Goal: Use online tool/utility: Utilize a website feature to perform a specific function

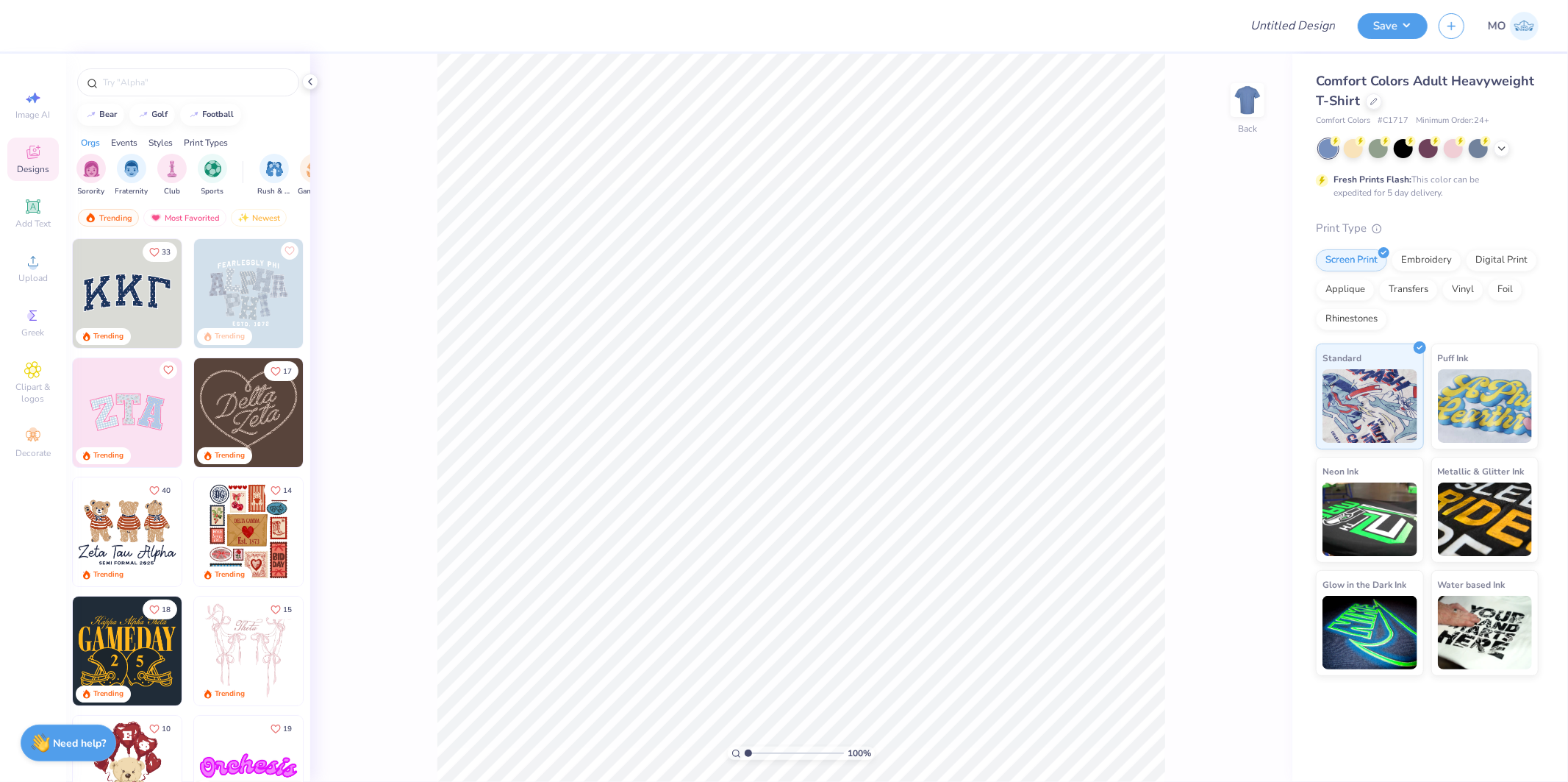
click at [106, 520] on img at bounding box center [127, 531] width 109 height 109
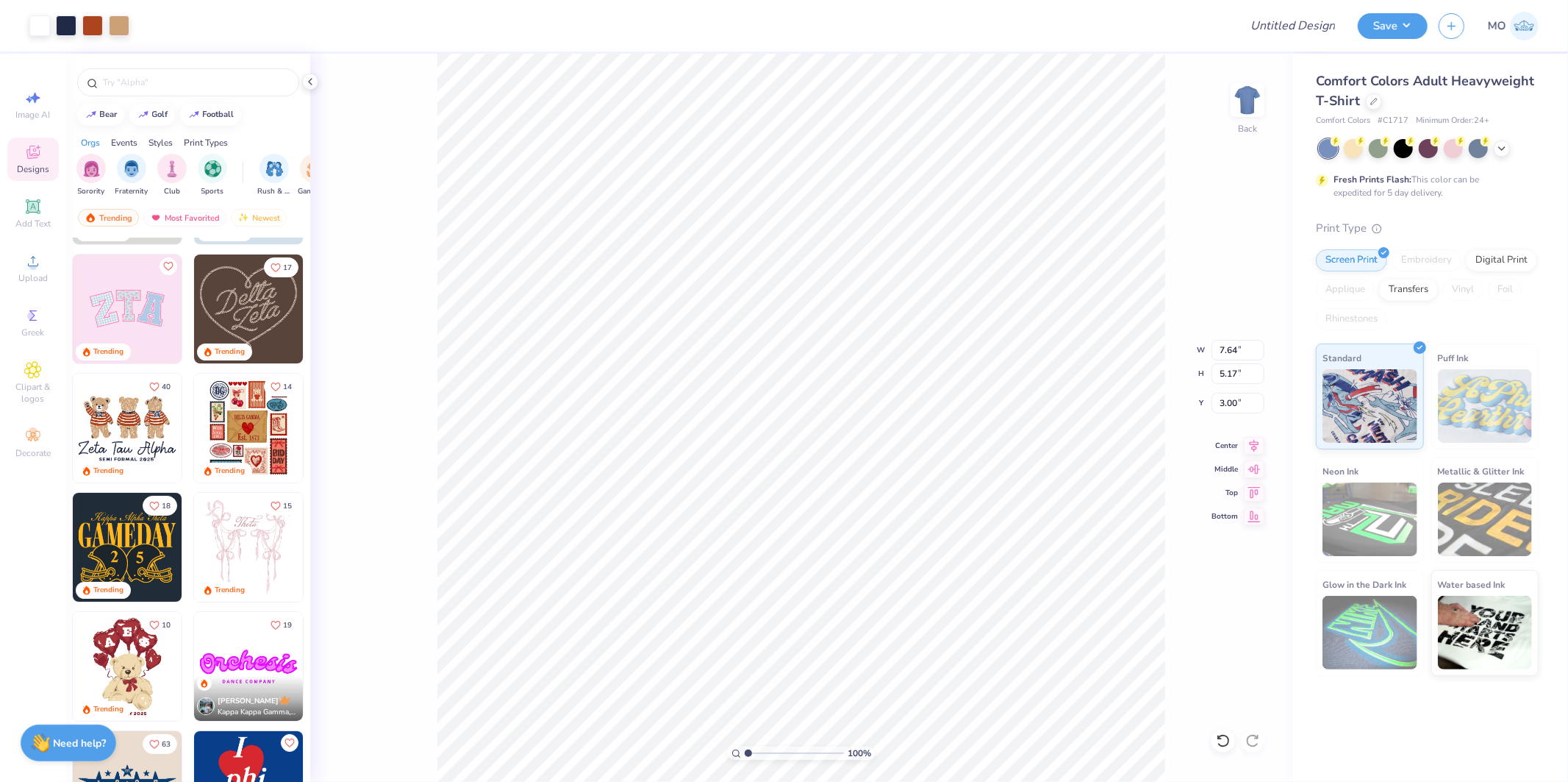
scroll to position [163, 0]
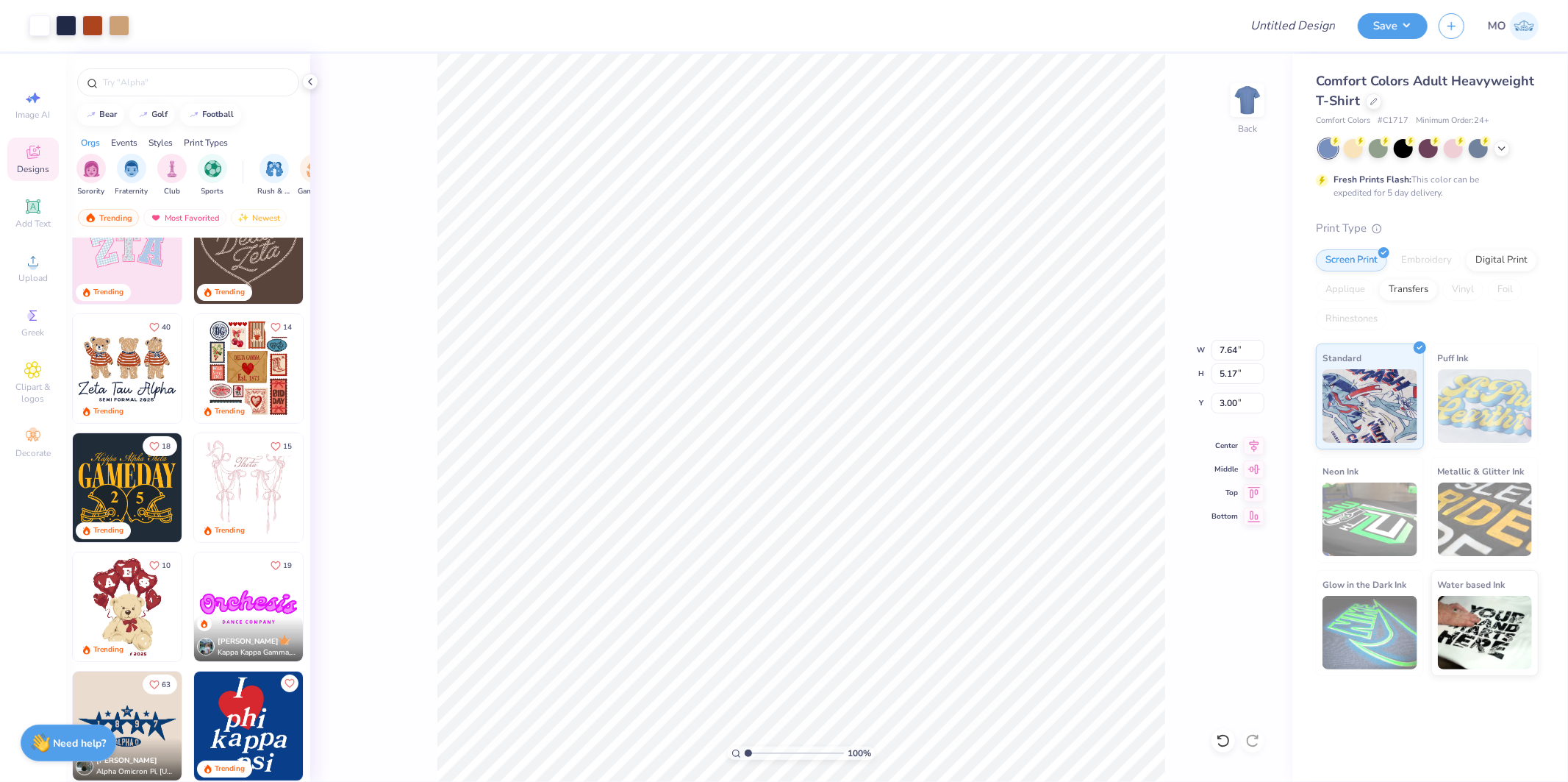
click at [128, 484] on img at bounding box center [127, 487] width 109 height 109
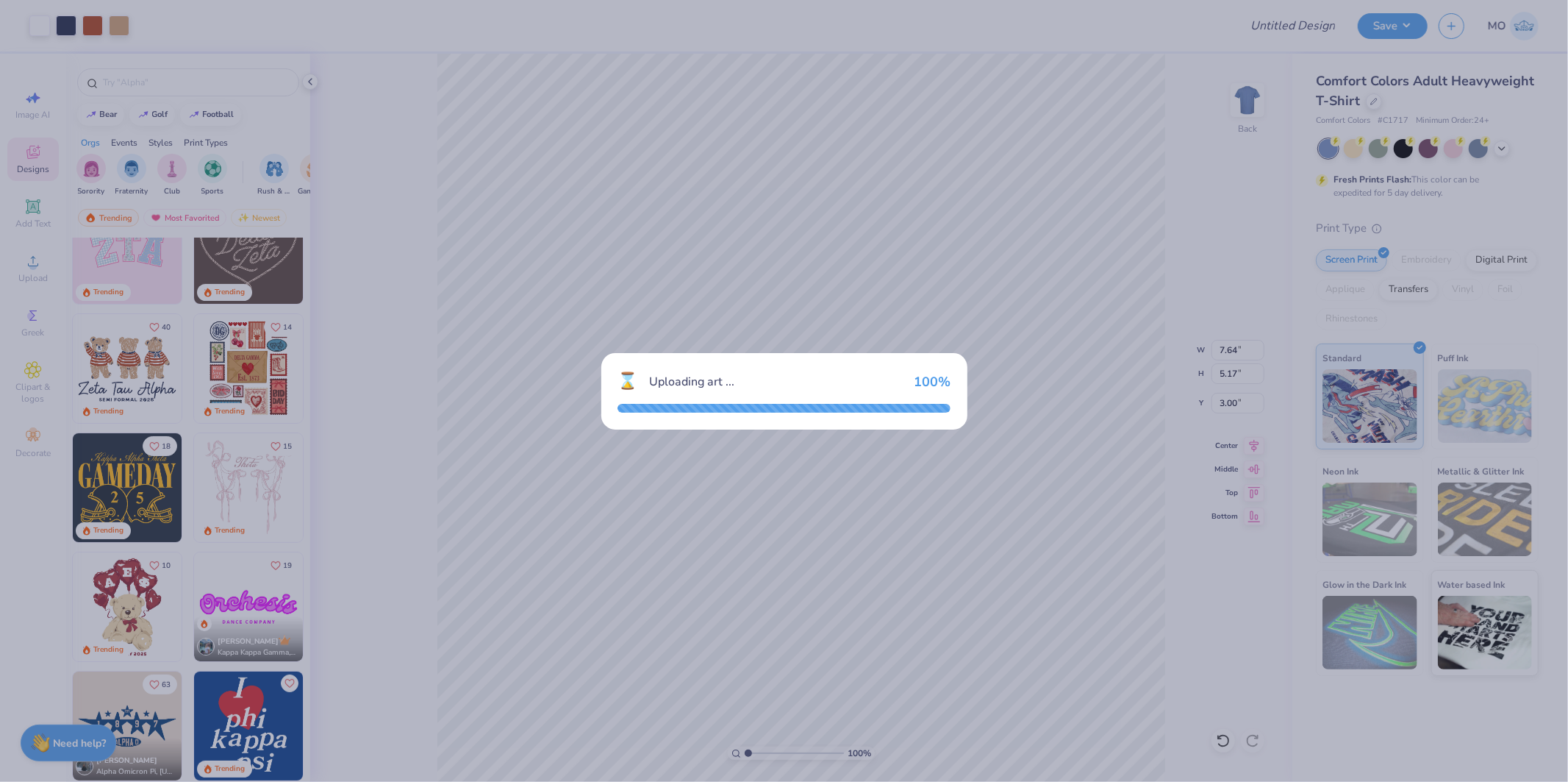
type input "5.27"
type input "3.83"
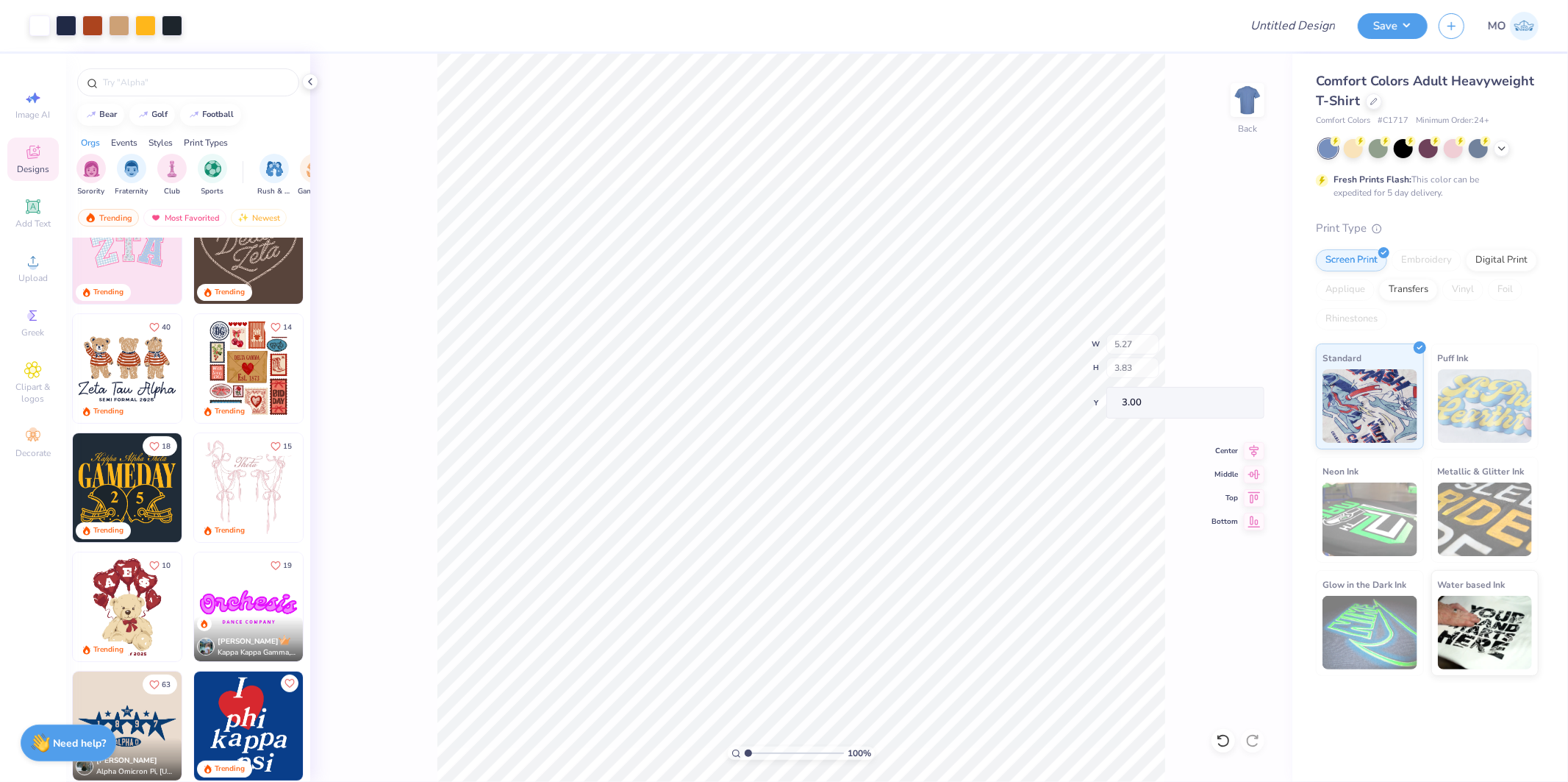
type input "7.64"
type input "5.17"
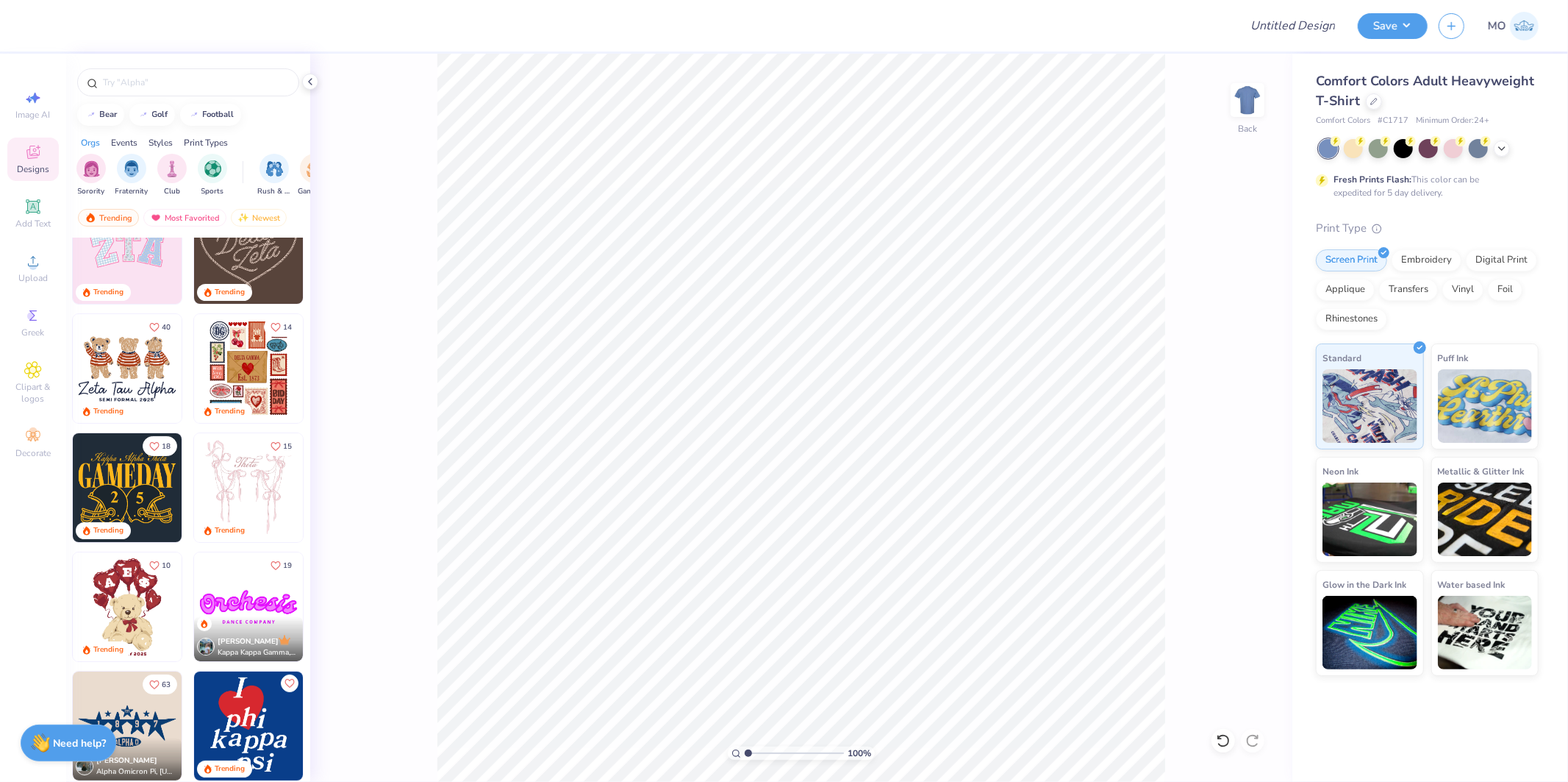
click at [93, 604] on img at bounding box center [127, 606] width 109 height 109
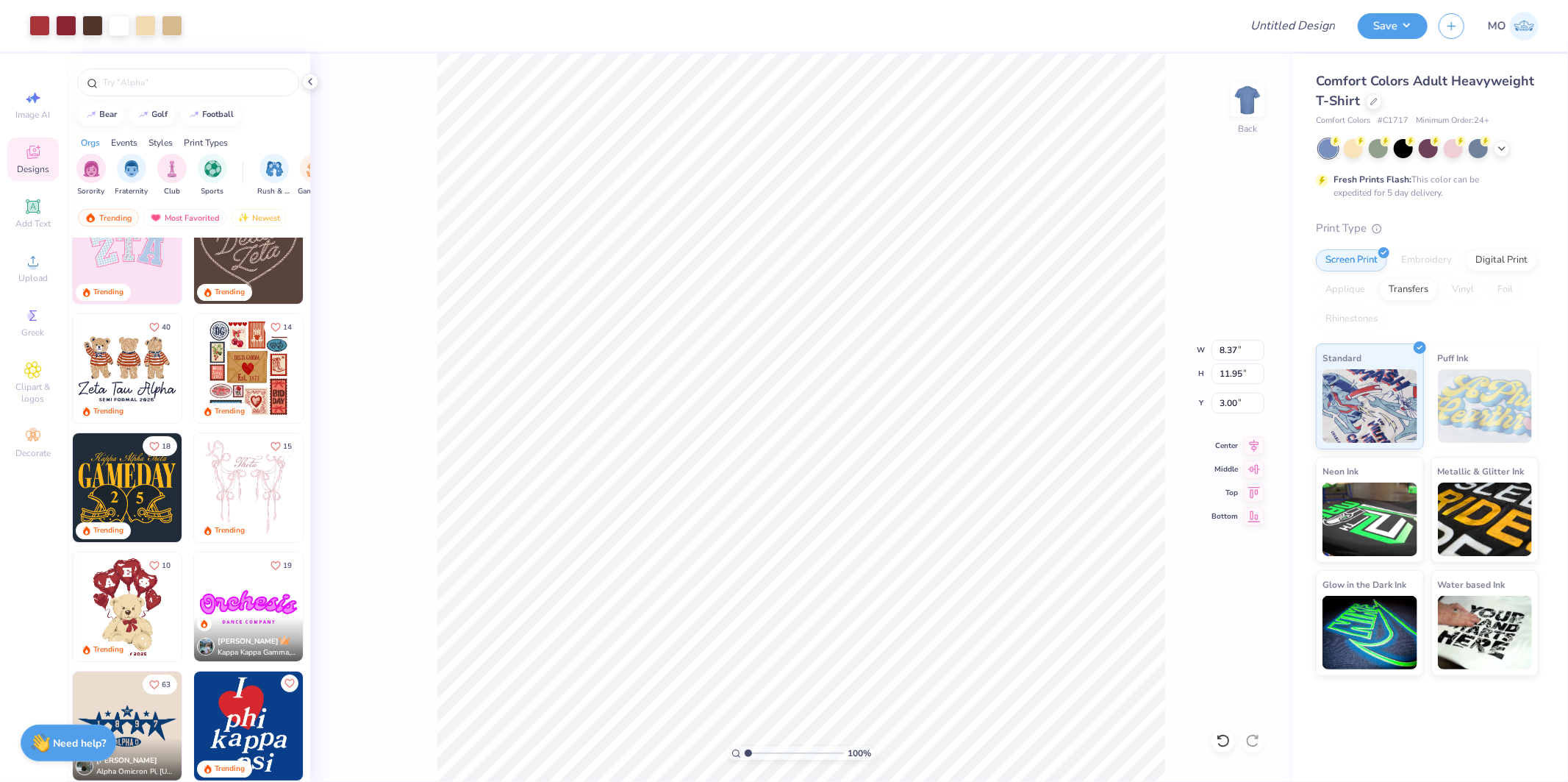
type input "8.37"
type input "11.95"
type input "3.68"
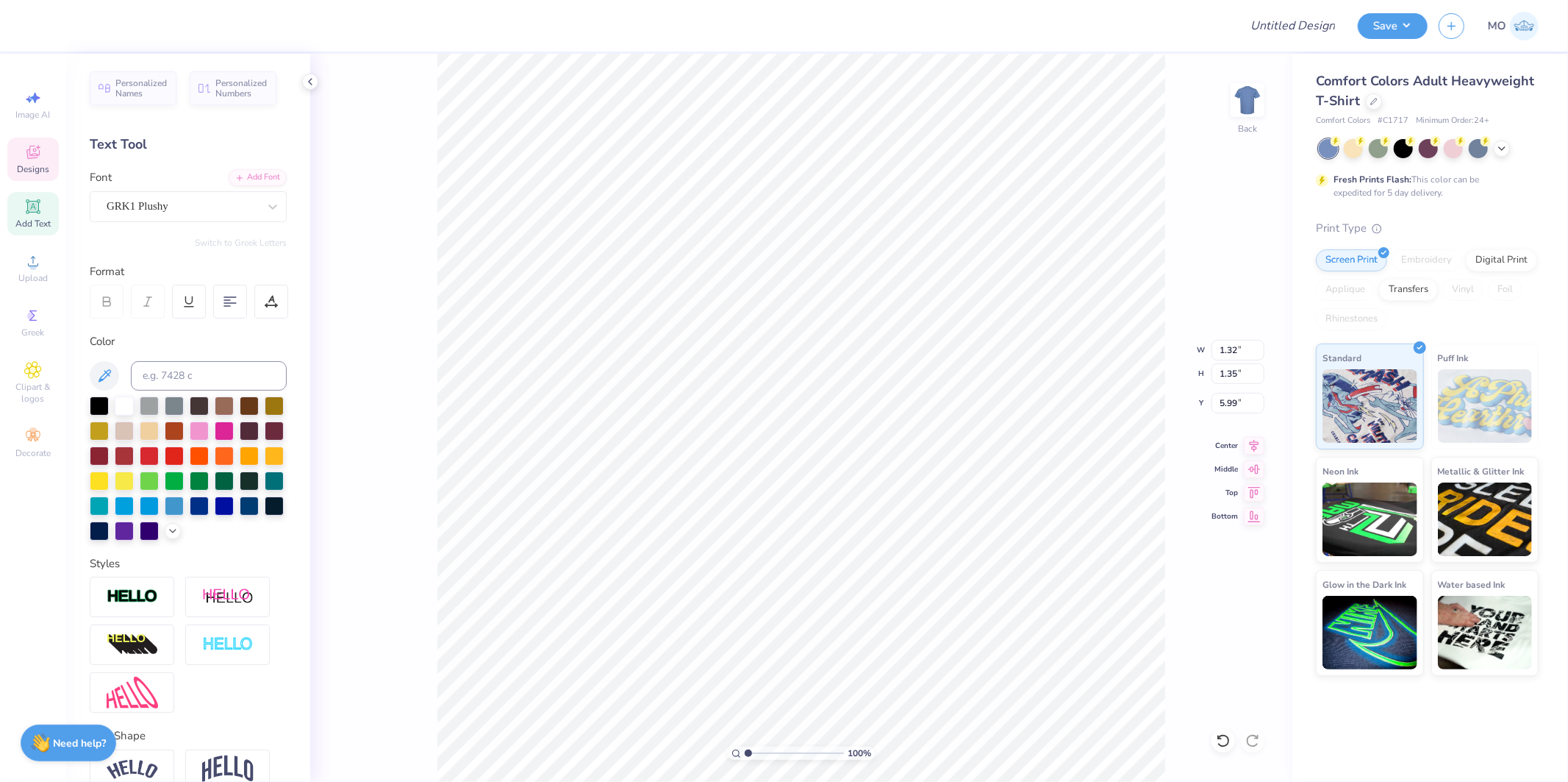
type input "1.15"
type input "1.13"
type input "4.86"
type input "1.29"
type input "1.26"
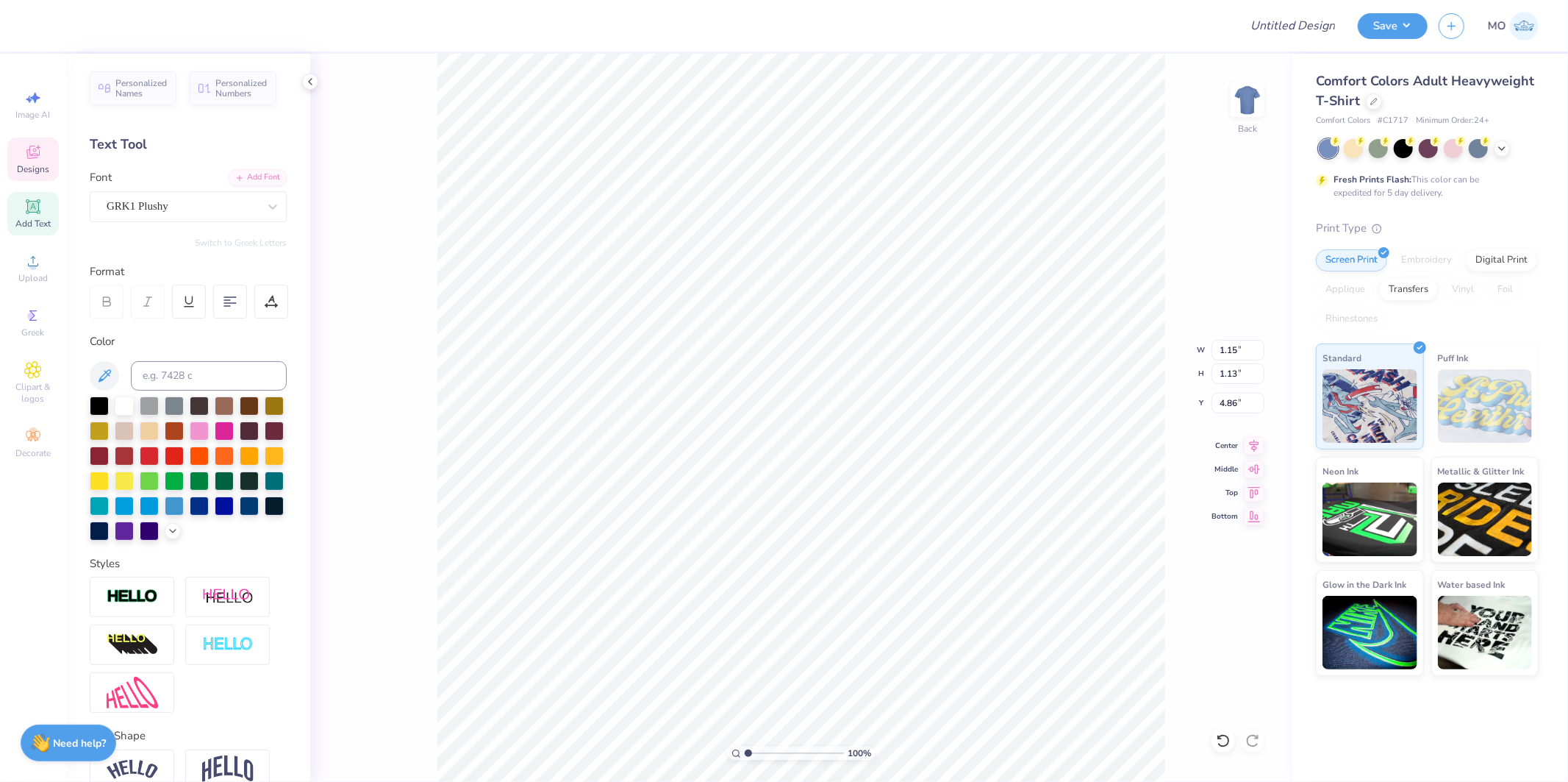
type input "6.08"
type input "8.37"
type input "11.95"
type input "3.68"
click at [854, 613] on li "Group" at bounding box center [864, 615] width 115 height 28
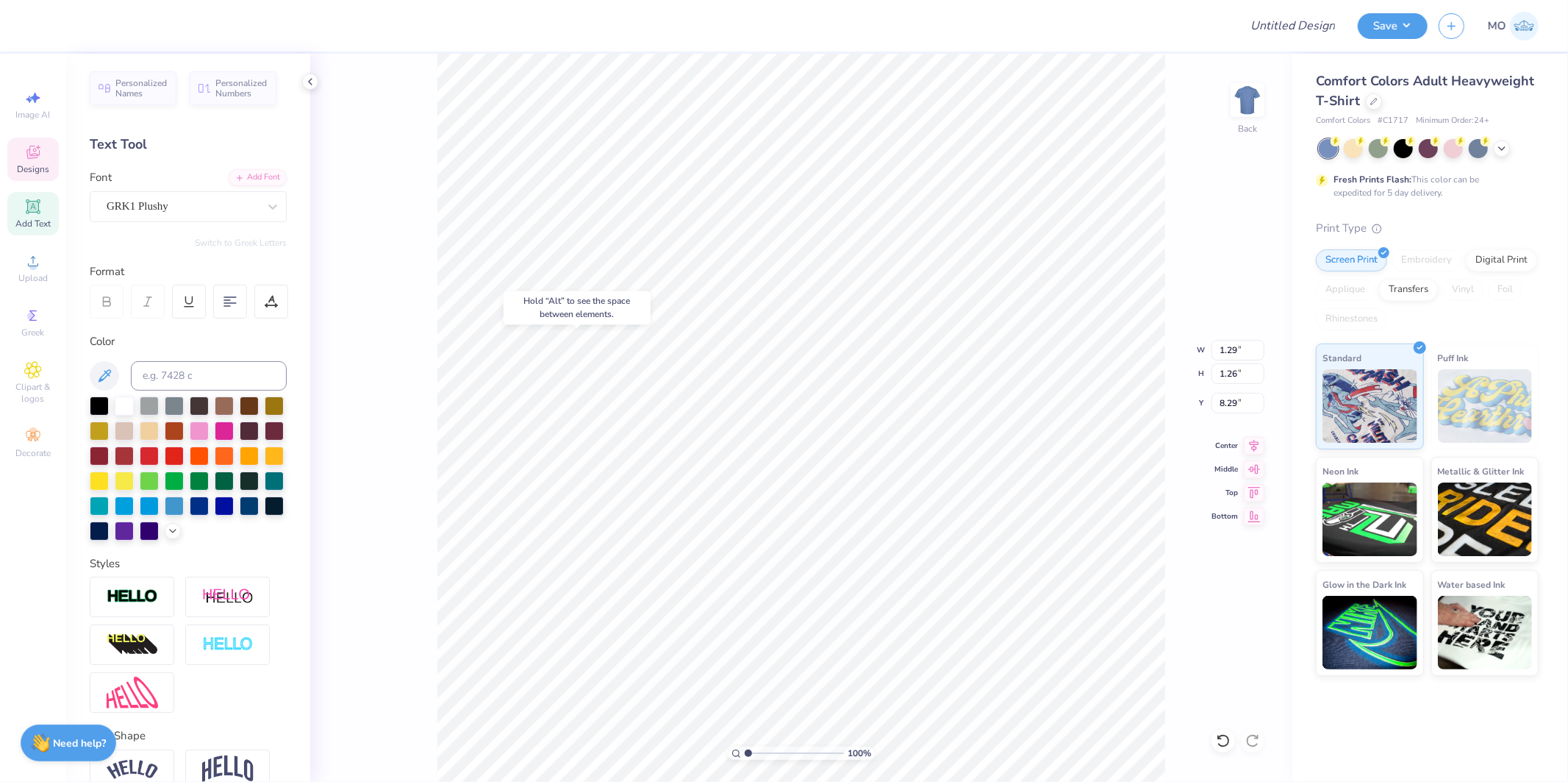
type input "8.29"
